Goal: Task Accomplishment & Management: Manage account settings

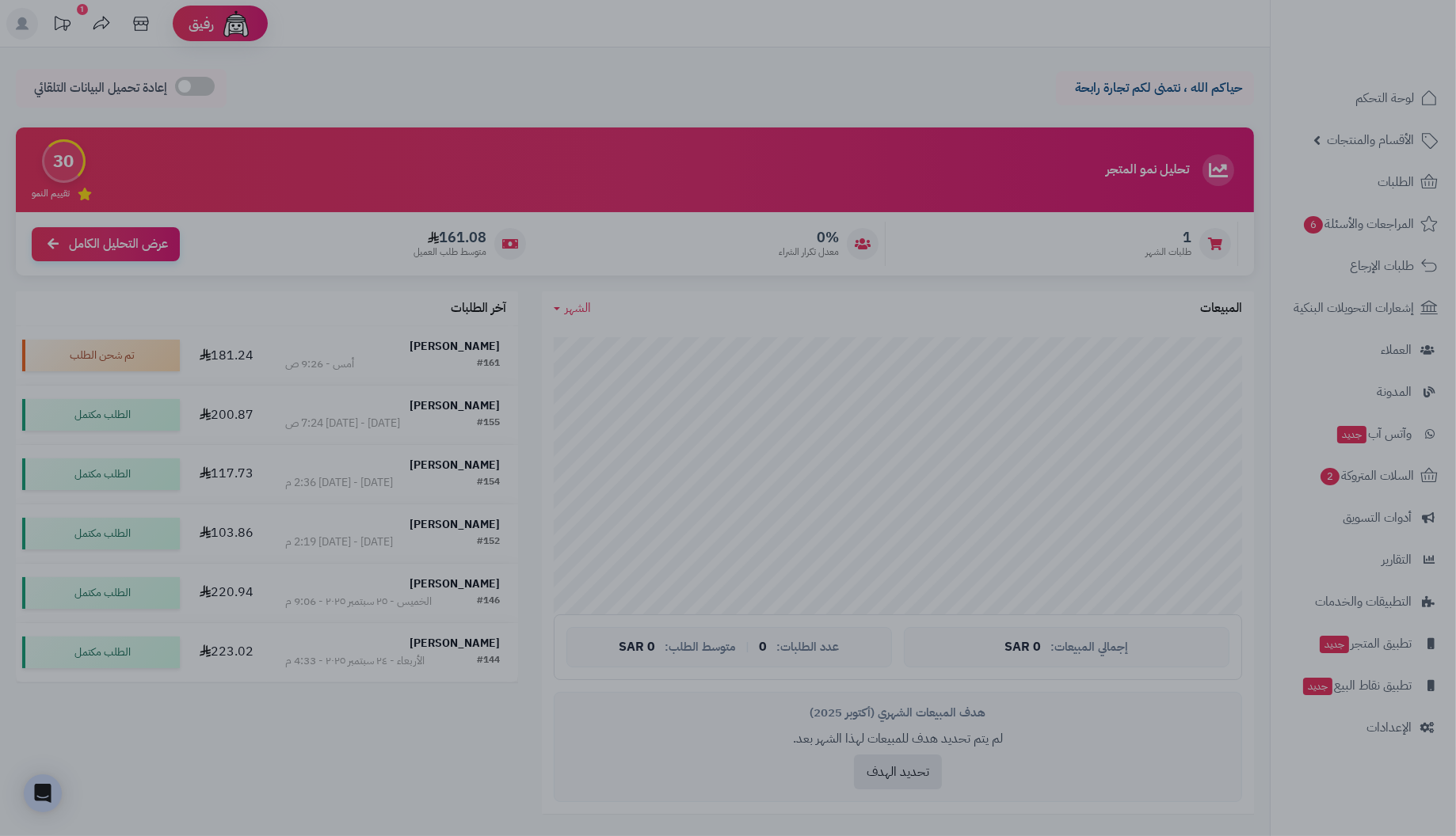
click at [579, 70] on div at bounding box center [728, 418] width 1456 height 836
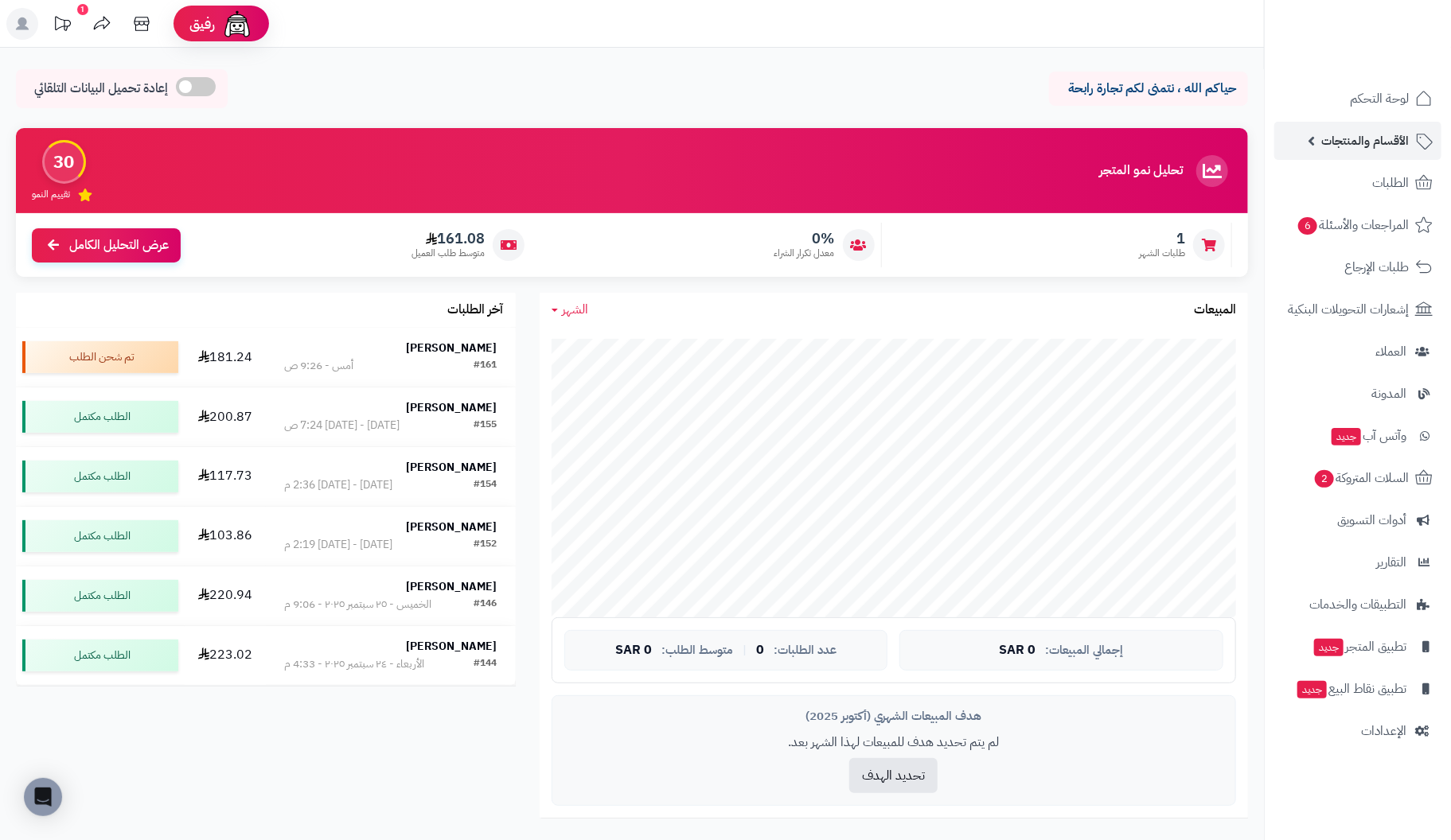
click at [1364, 138] on span "الأقسام والمنتجات" at bounding box center [1365, 140] width 87 height 22
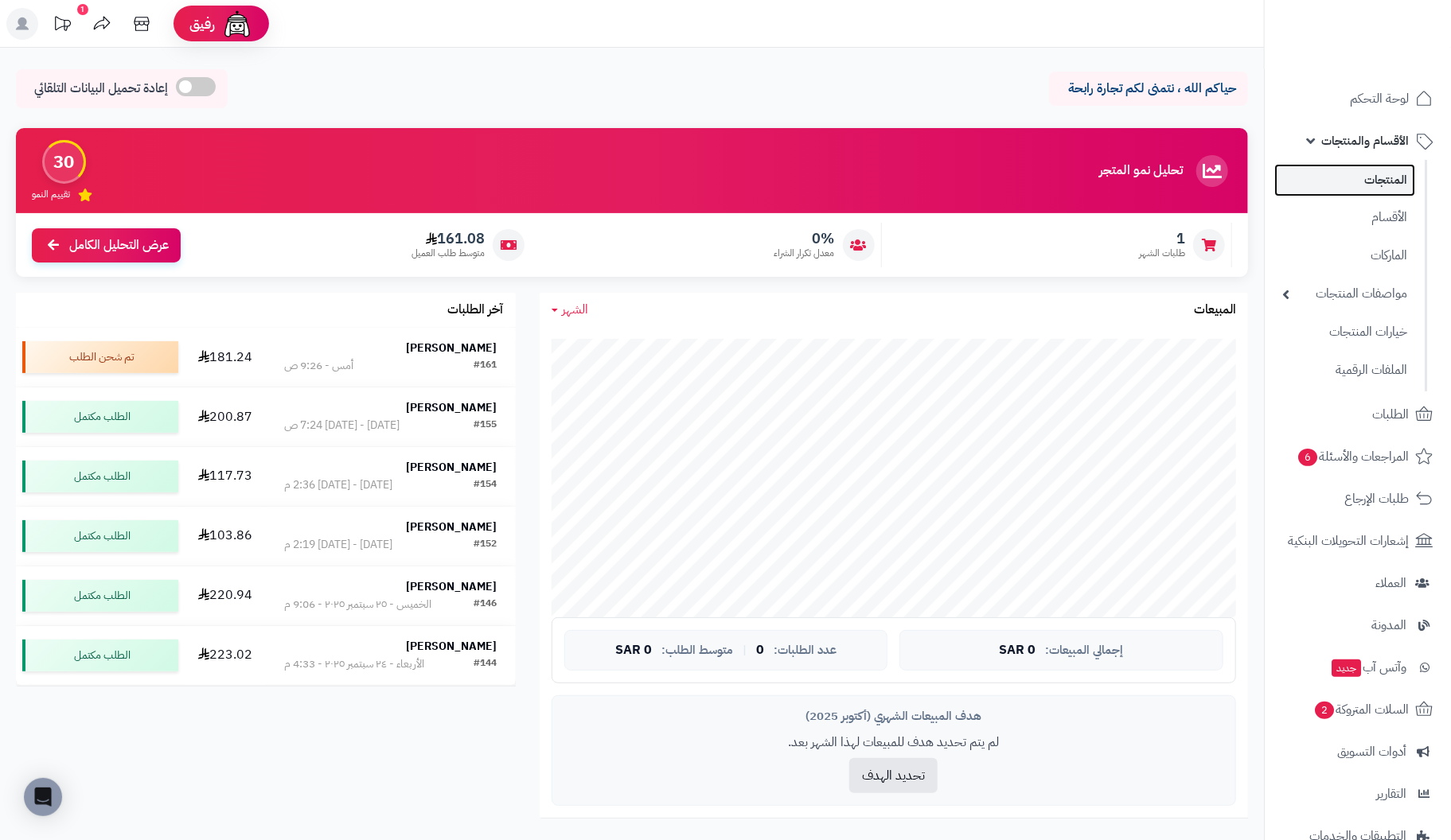
click at [1379, 177] on link "المنتجات" at bounding box center [1344, 180] width 140 height 33
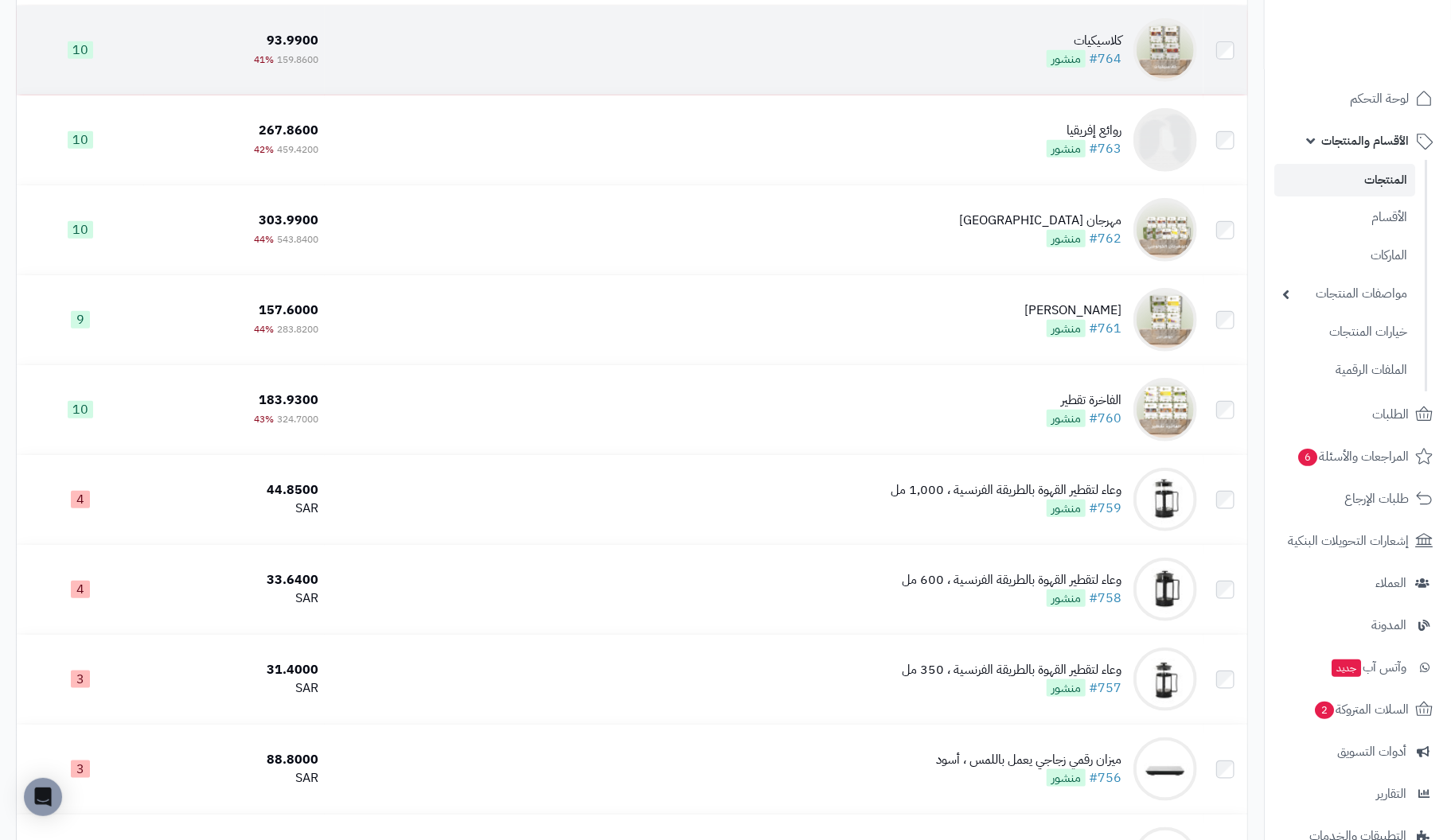
scroll to position [557, 0]
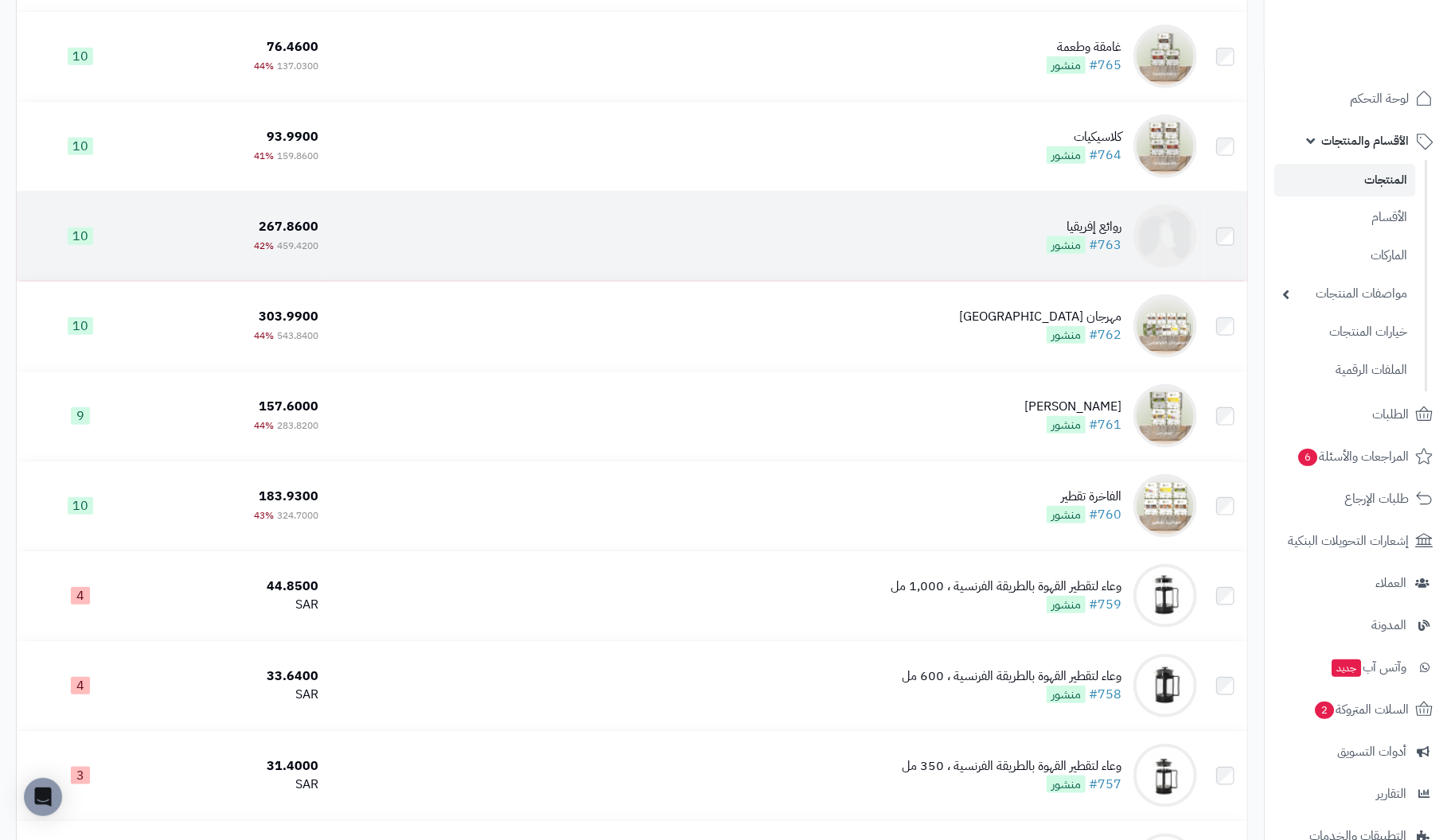
click at [1162, 235] on img at bounding box center [1165, 236] width 64 height 64
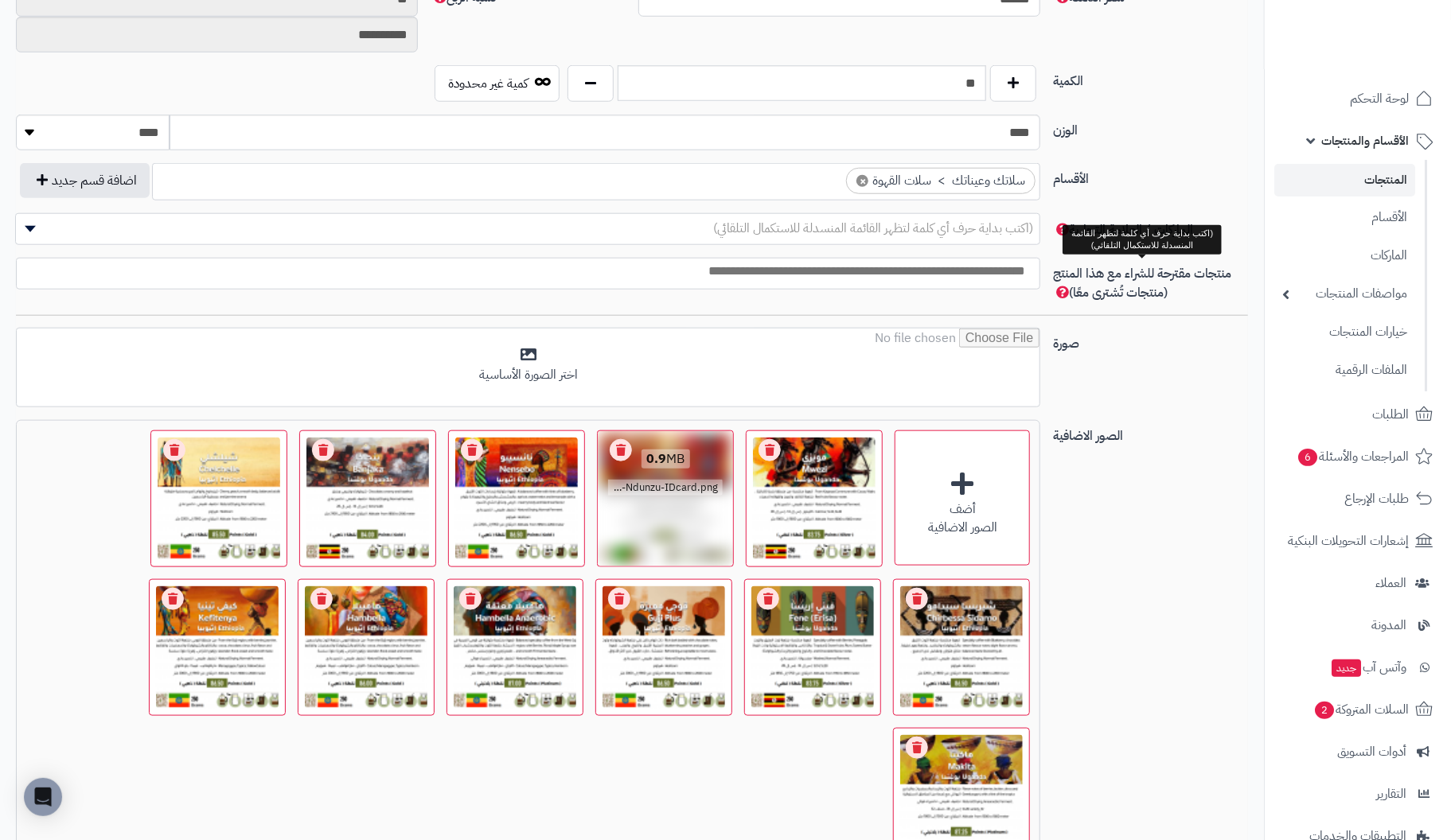
scroll to position [795, 0]
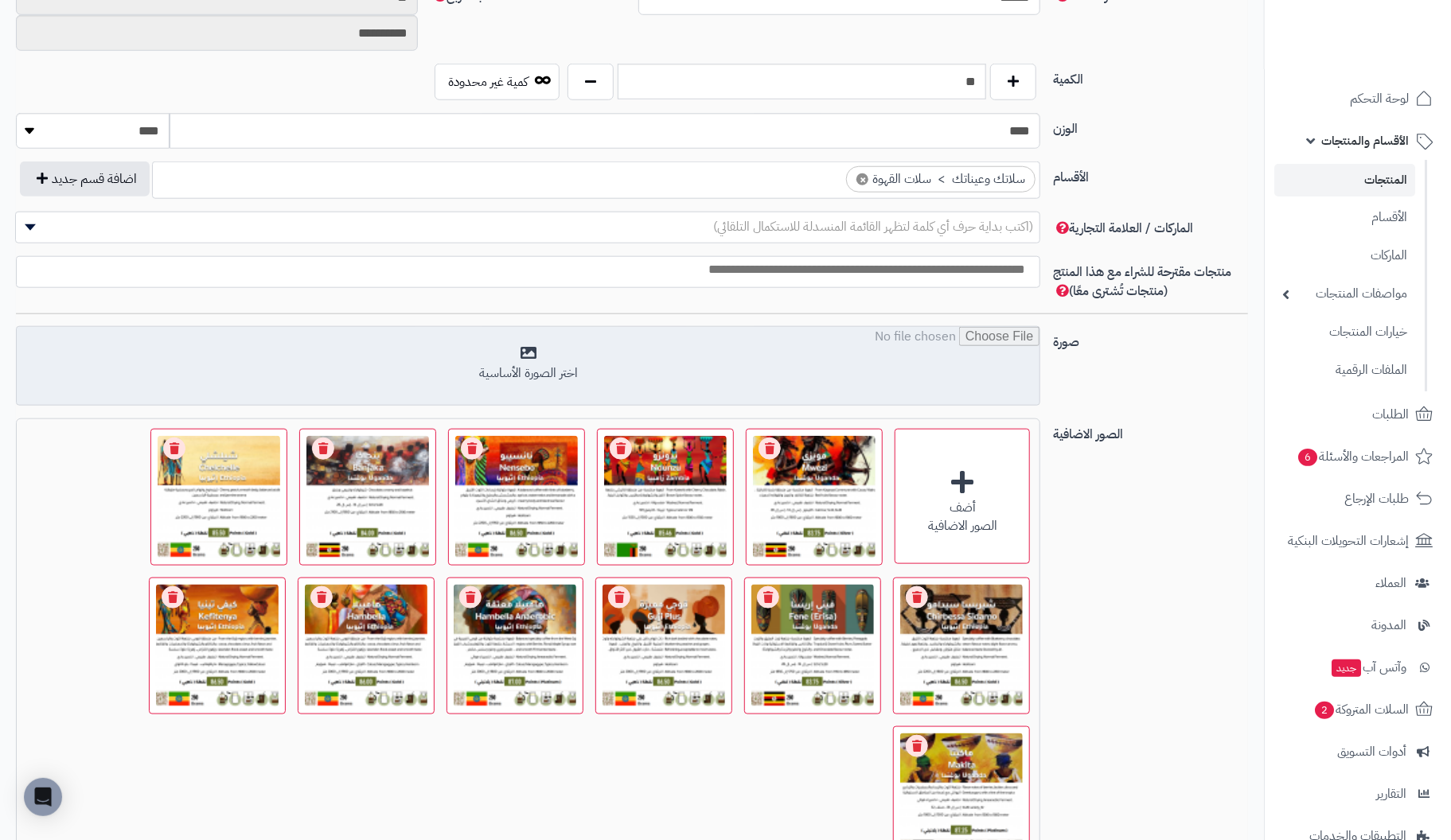
click at [529, 349] on input "file" at bounding box center [528, 367] width 1023 height 80
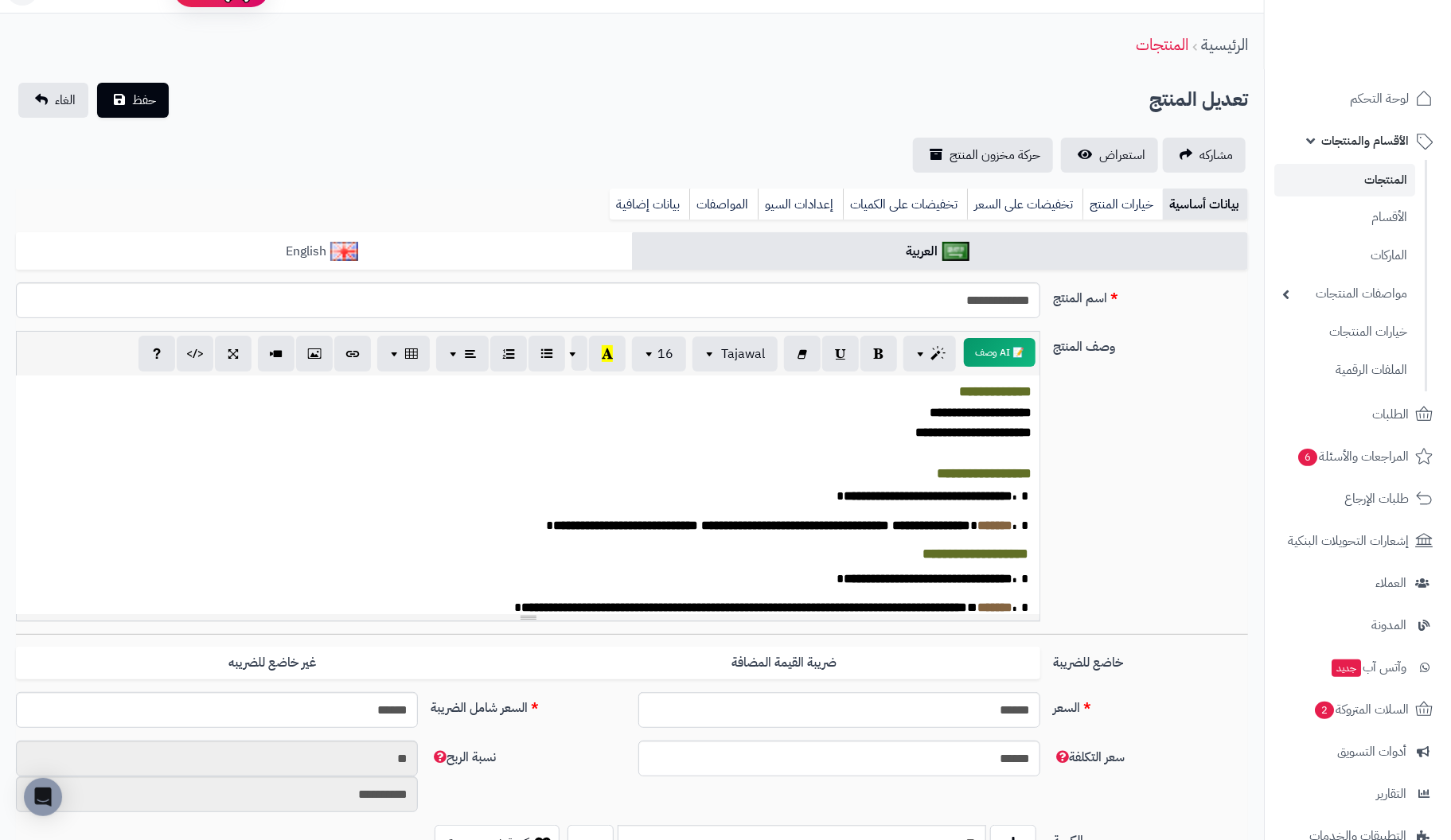
scroll to position [0, 0]
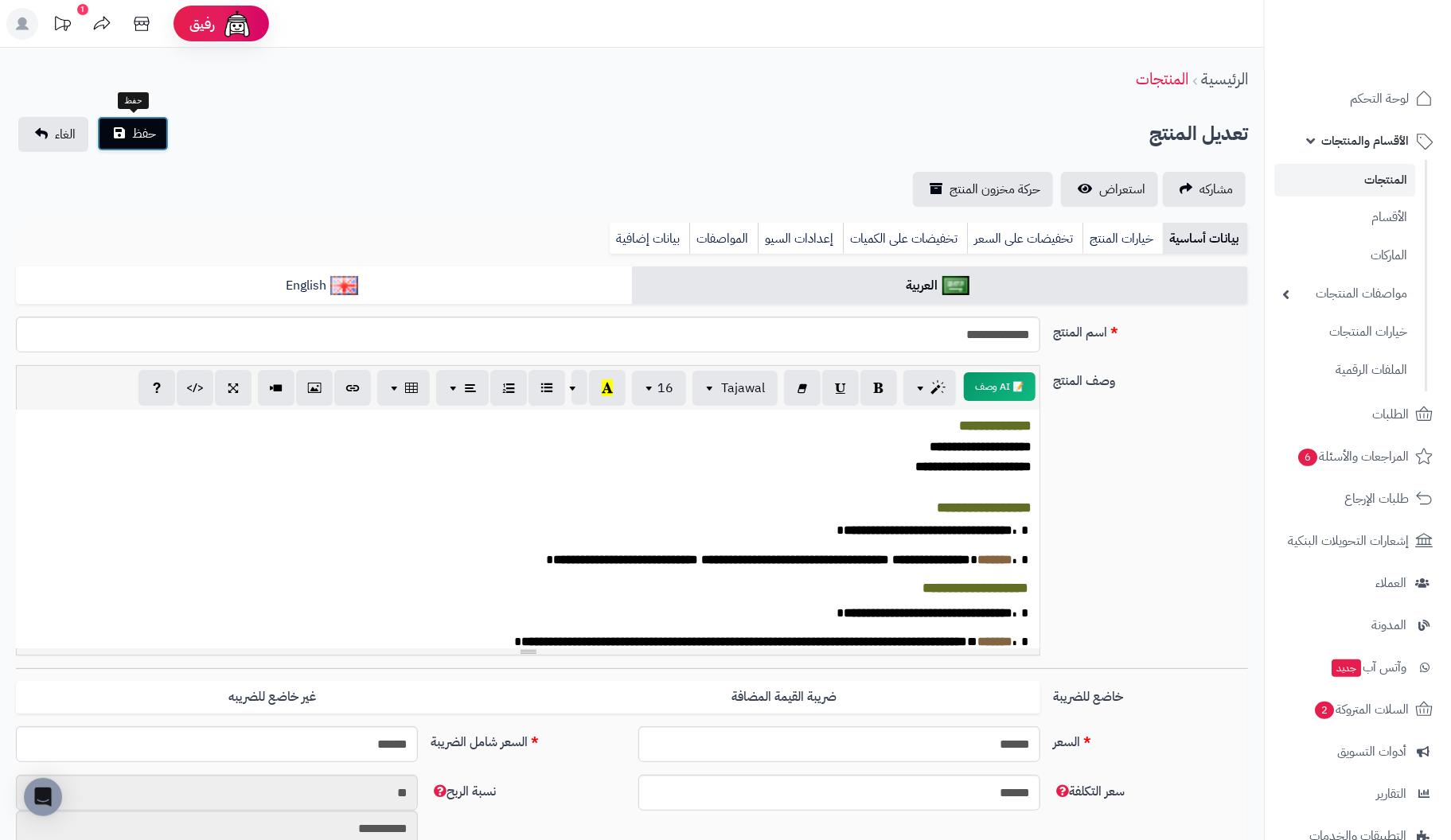
click at [151, 133] on span "حفظ" at bounding box center [144, 134] width 24 height 19
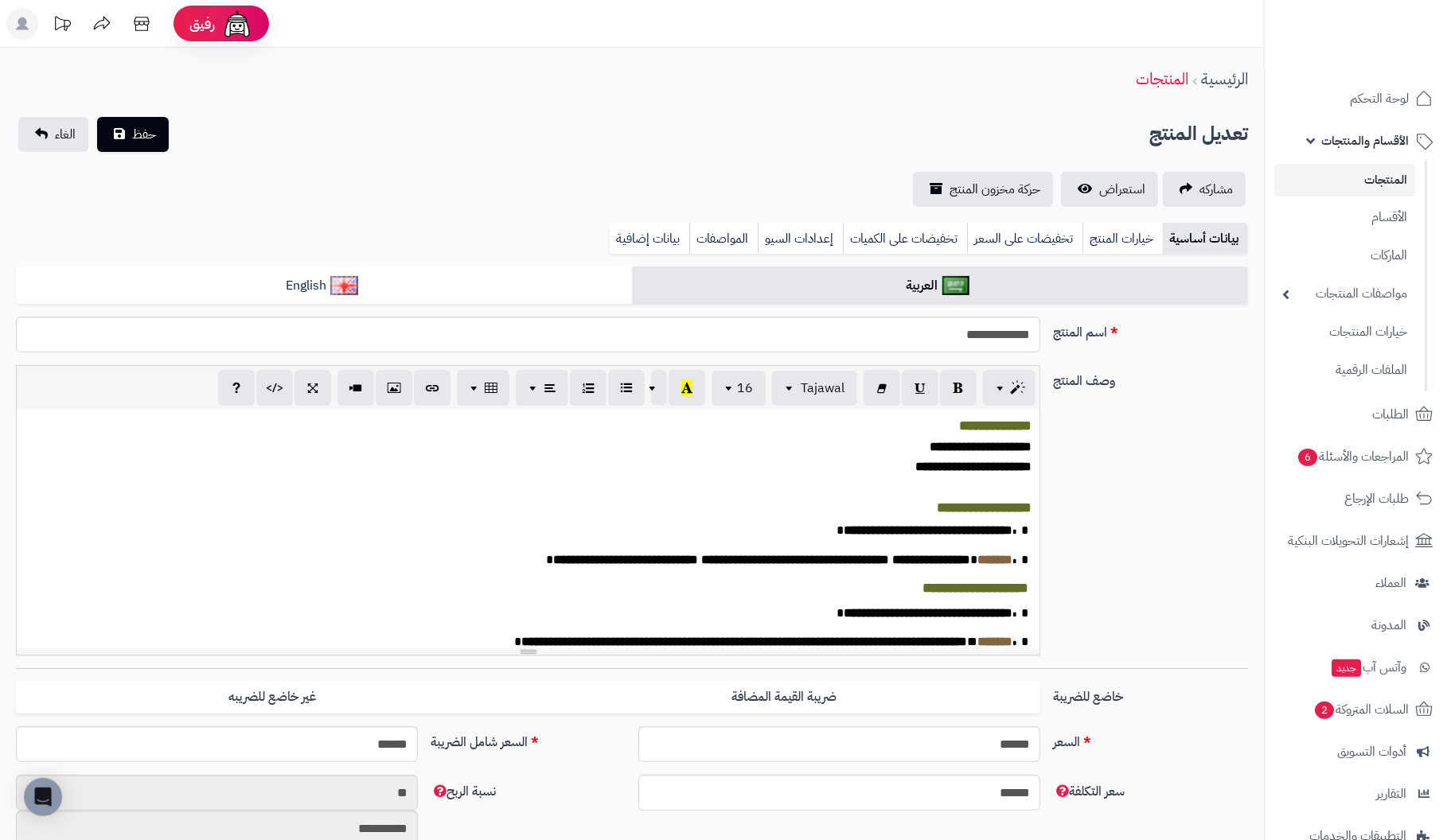
scroll to position [304, 0]
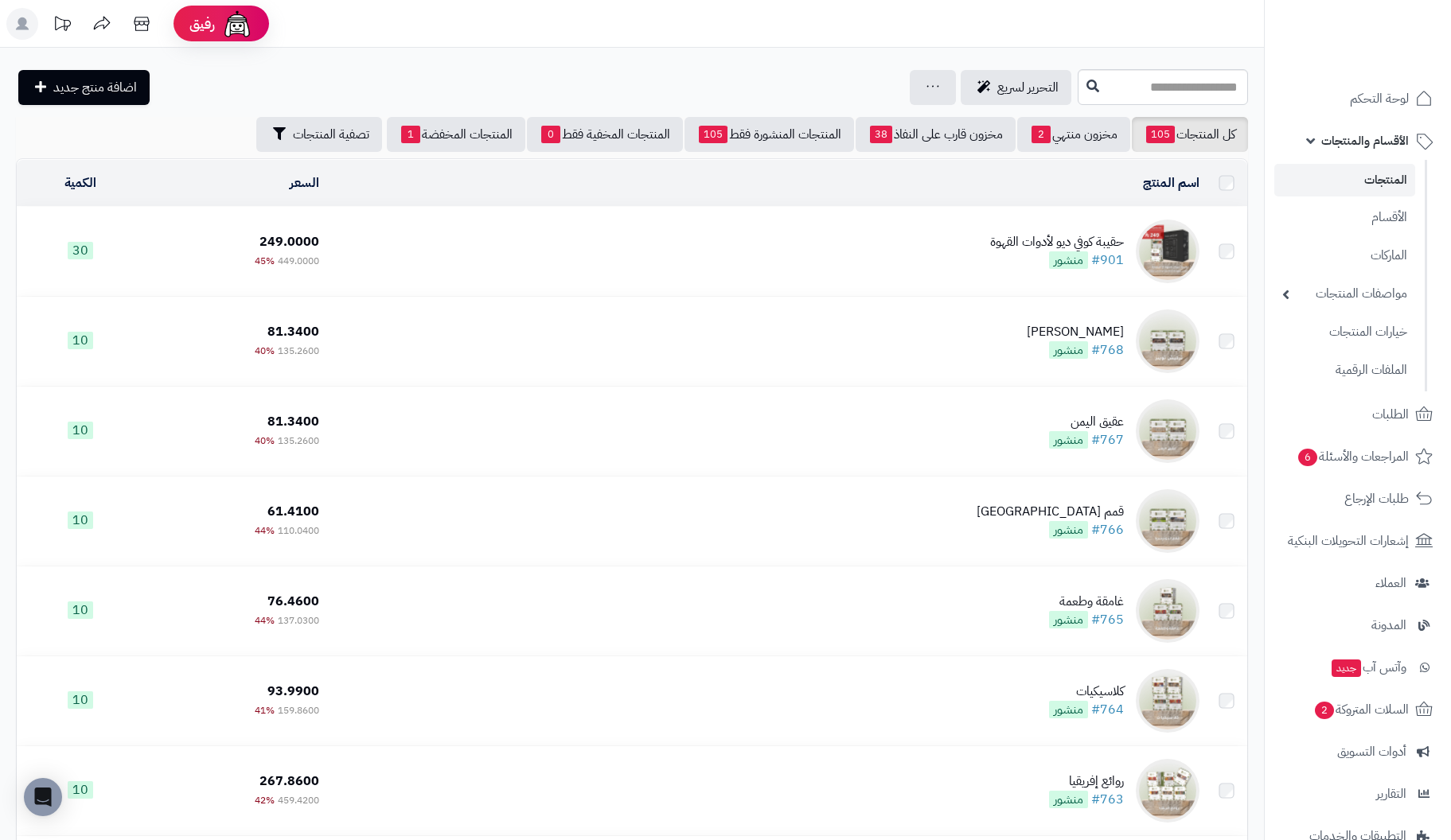
scroll to position [557, 0]
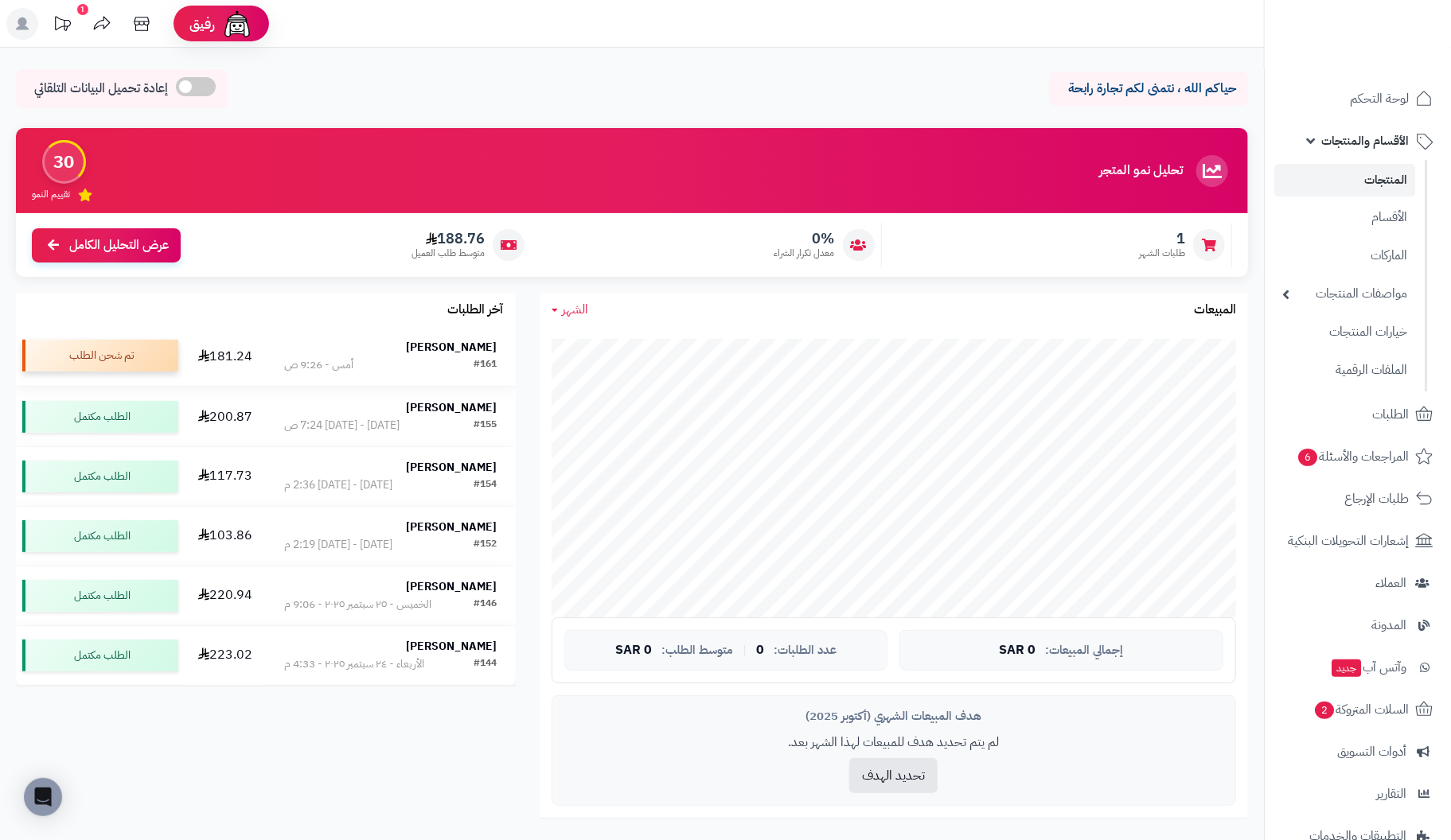
click at [83, 360] on div "تم شحن الطلب" at bounding box center [99, 356] width 156 height 32
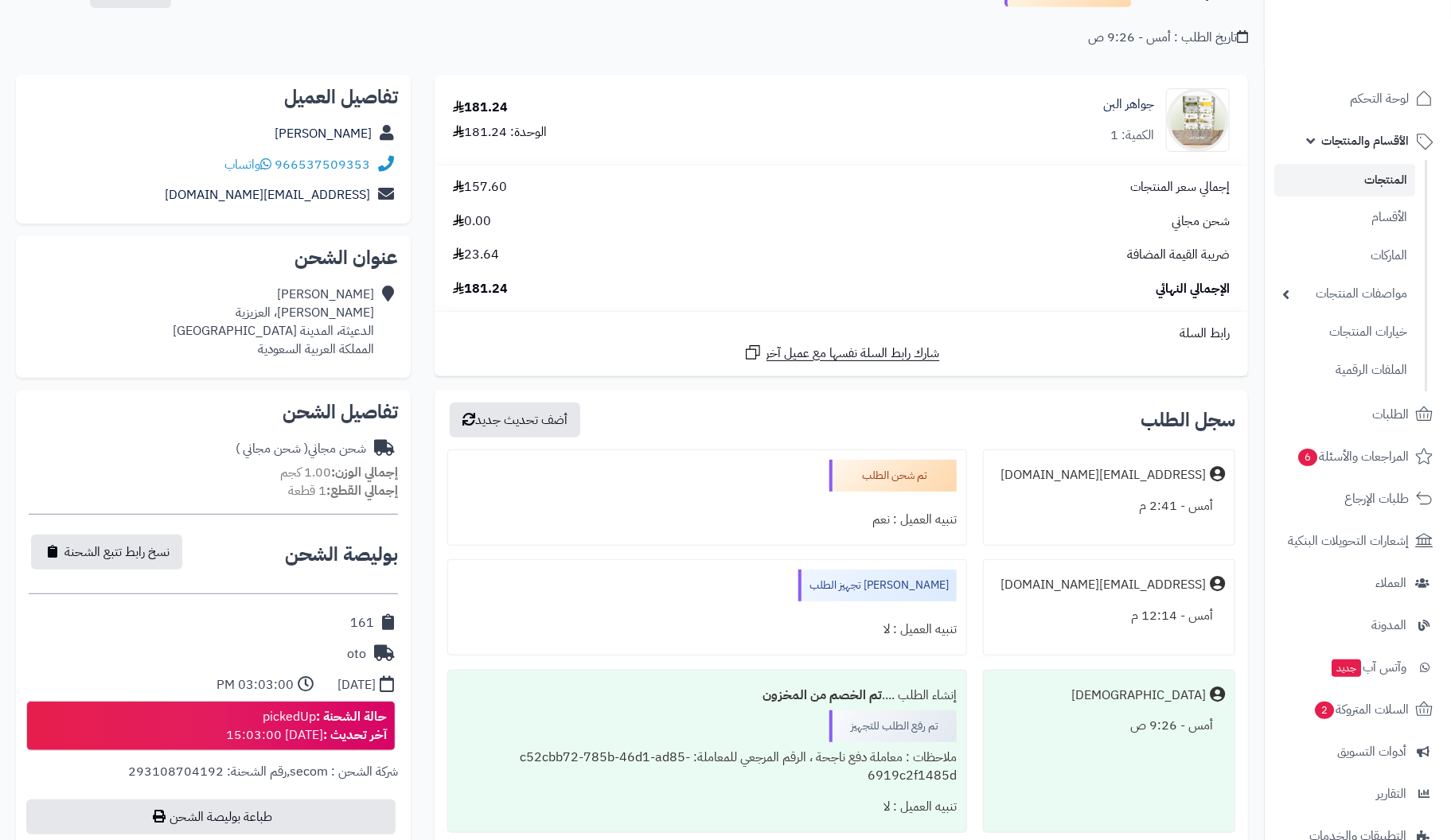
scroll to position [80, 0]
